Goal: Navigation & Orientation: Find specific page/section

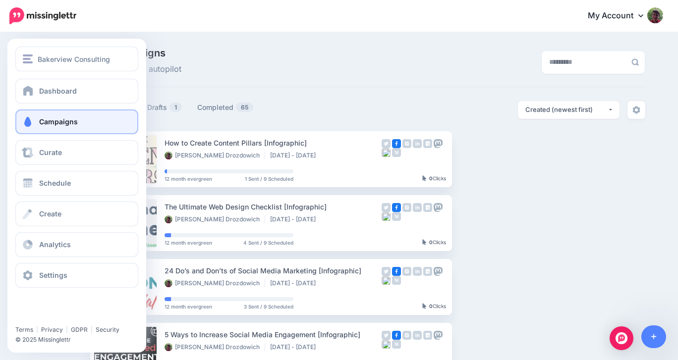
click at [26, 121] on span at bounding box center [27, 122] width 13 height 10
click at [27, 242] on span at bounding box center [27, 245] width 13 height 10
